Goal: Task Accomplishment & Management: Use online tool/utility

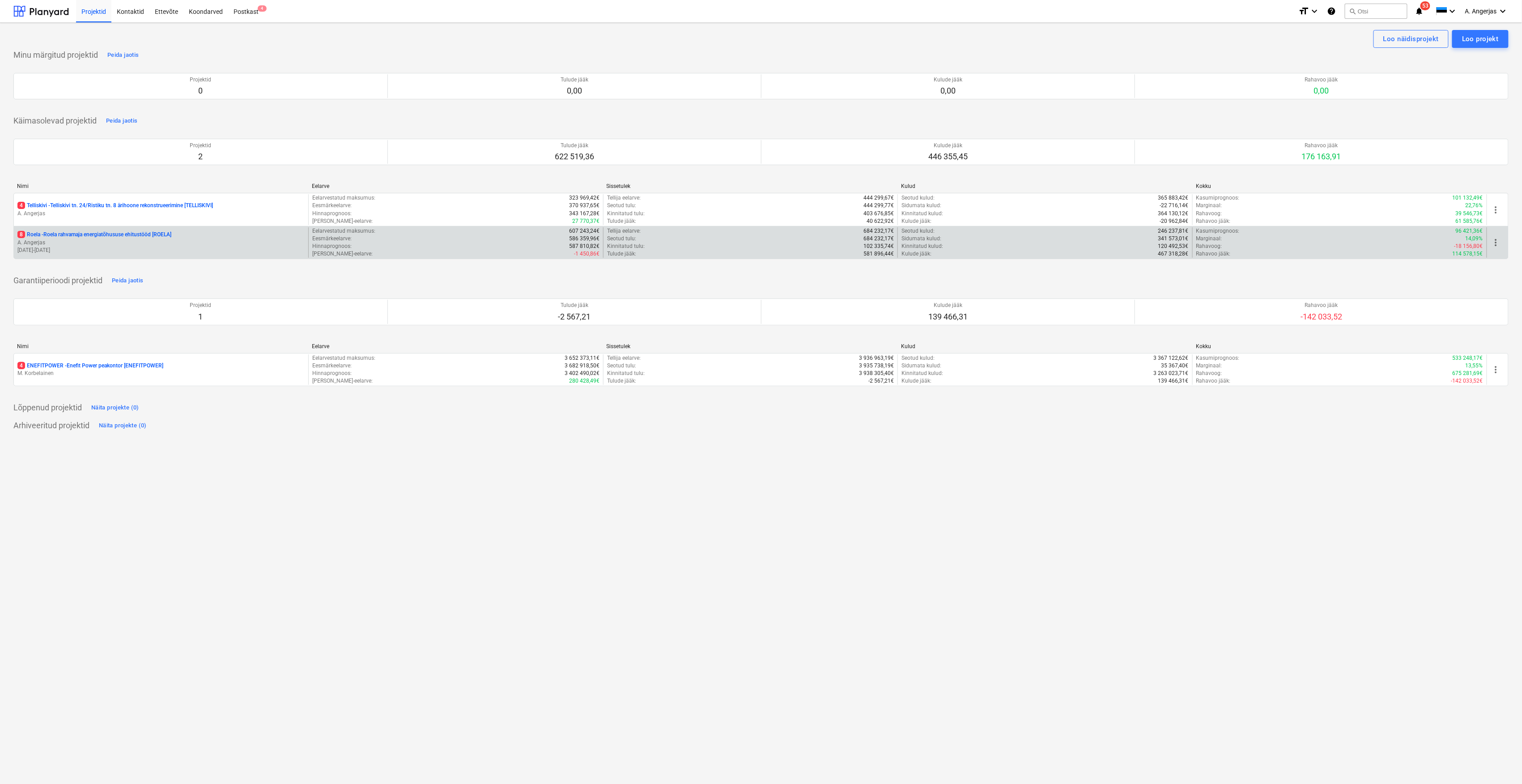
click at [122, 254] on p "[DATE] - [DATE]" at bounding box center [161, 250] width 287 height 8
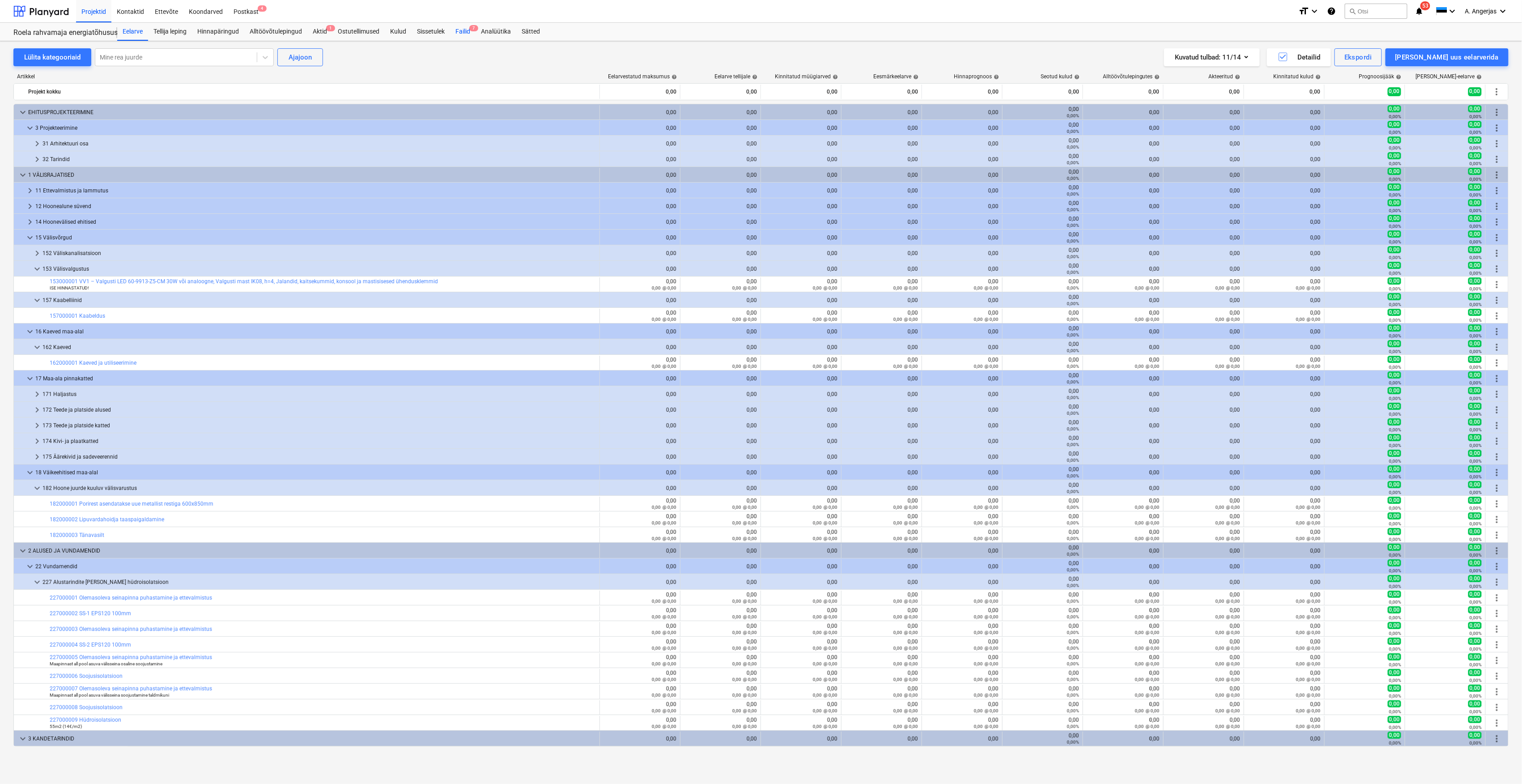
click at [469, 31] on div "Failid 7" at bounding box center [463, 32] width 25 height 18
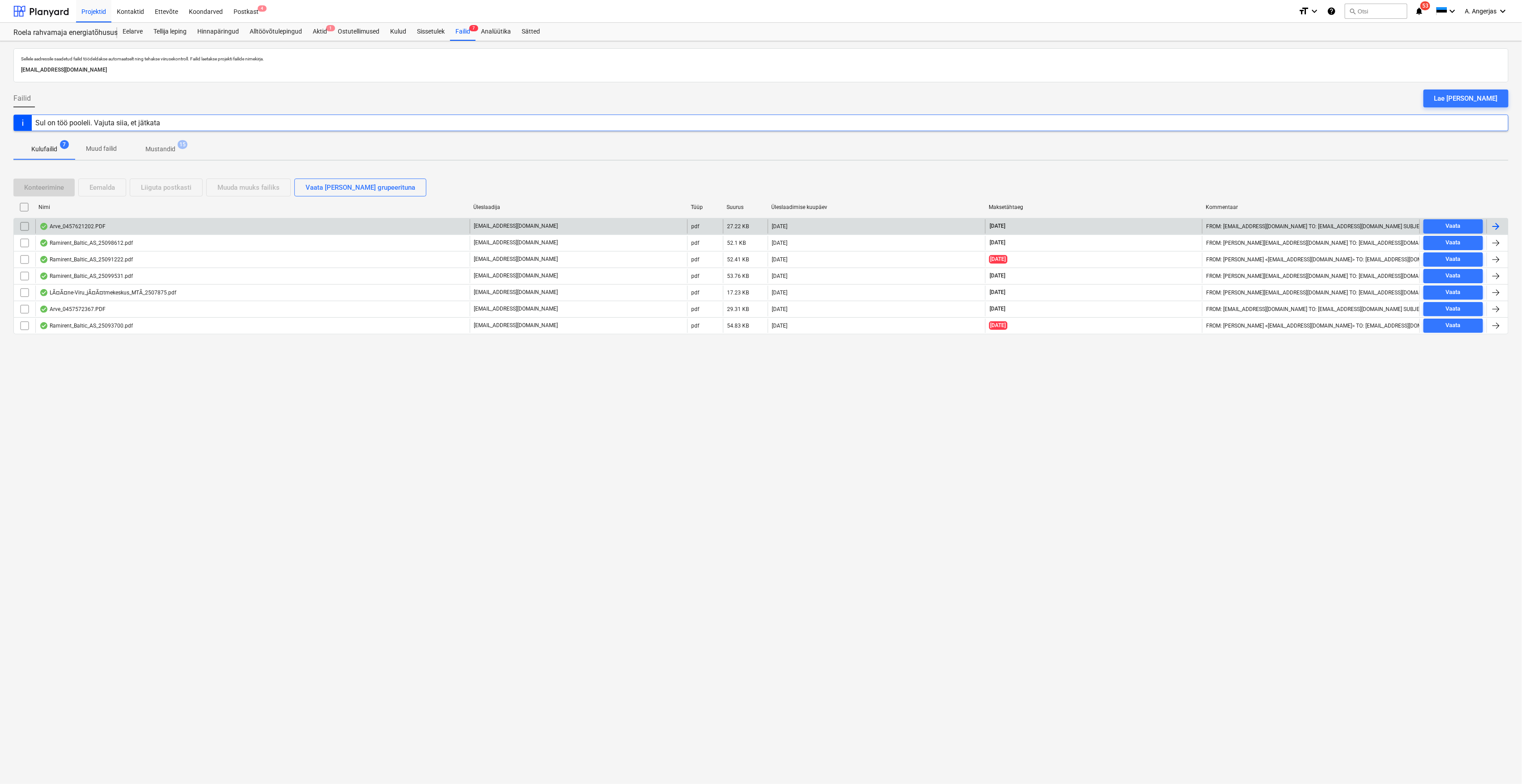
click at [163, 226] on div "Arve_0457621202.PDF" at bounding box center [252, 226] width 434 height 14
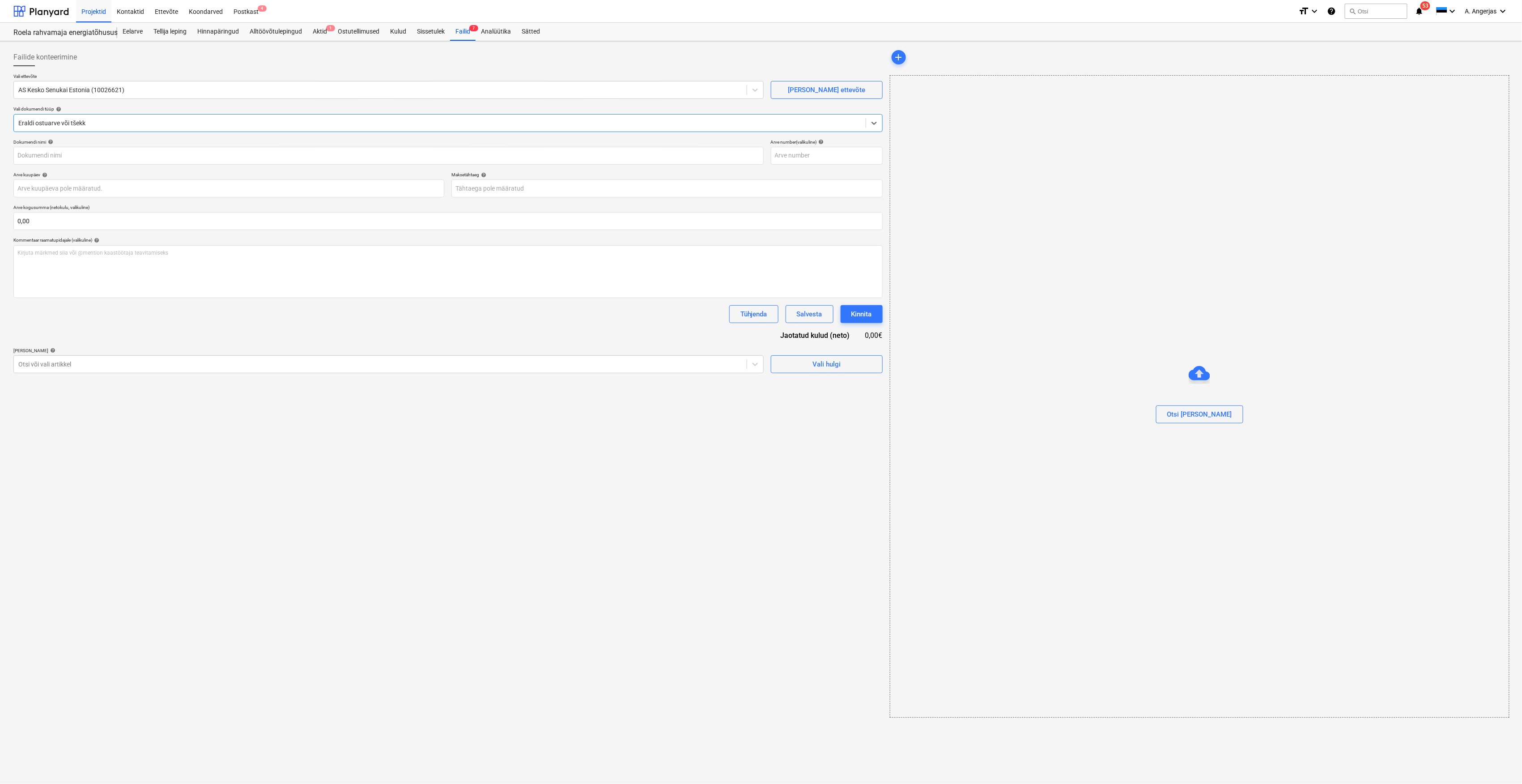
type input "457621202"
type input "[DATE]"
